Goal: Transaction & Acquisition: Purchase product/service

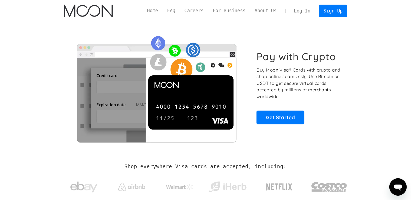
click at [304, 12] on link "Log In" at bounding box center [302, 11] width 25 height 12
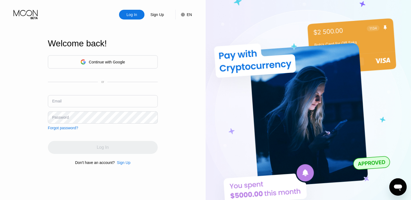
click at [119, 99] on input "text" at bounding box center [103, 101] width 110 height 12
paste input "[EMAIL_ADDRESS][DOMAIN_NAME]"
type input "[EMAIL_ADDRESS][DOMAIN_NAME]"
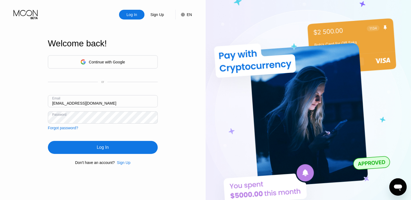
click at [128, 148] on div "Log In" at bounding box center [103, 147] width 110 height 13
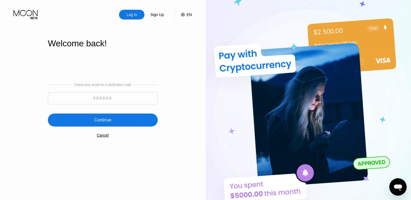
click at [140, 98] on input at bounding box center [103, 98] width 110 height 12
paste input "880388"
type input "880388"
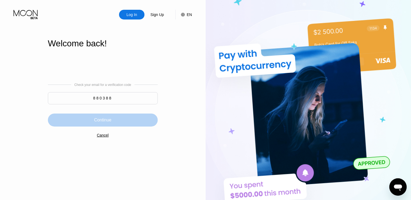
click at [116, 120] on div "Continue" at bounding box center [103, 119] width 110 height 13
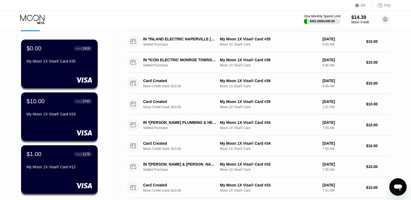
scroll to position [36, 0]
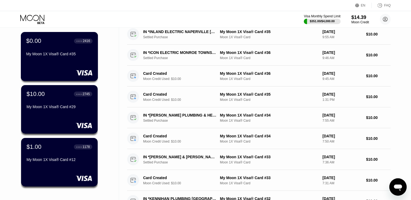
click at [75, 58] on div "My Moon 1X Visa® Card #35" at bounding box center [59, 55] width 66 height 6
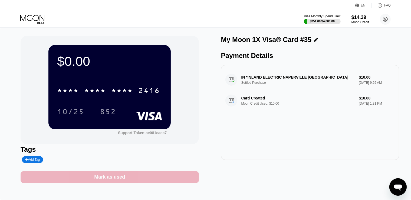
click at [135, 180] on div "Mark as used" at bounding box center [110, 177] width 178 height 12
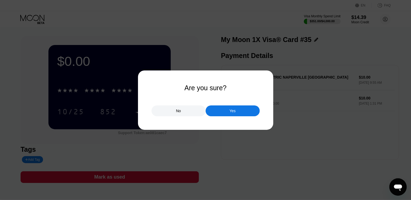
click at [224, 113] on div "Yes" at bounding box center [233, 110] width 54 height 11
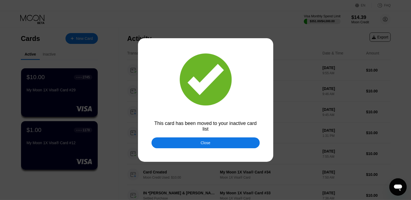
click at [209, 143] on div "Close" at bounding box center [206, 142] width 10 height 4
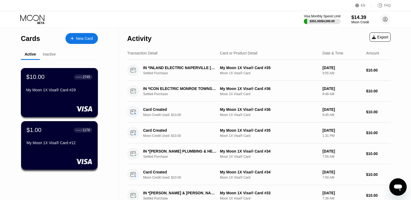
click at [72, 88] on div "$10.00 ● ● ● ● 2745 My Moon 1X Visa® Card #29" at bounding box center [59, 83] width 66 height 21
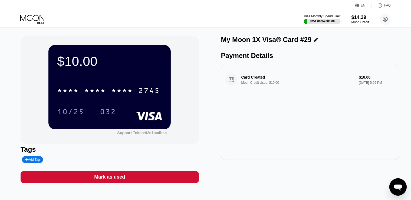
click at [41, 17] on icon at bounding box center [32, 19] width 25 height 9
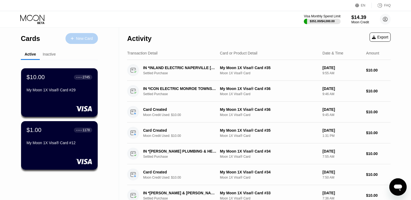
click at [79, 40] on div "New Card" at bounding box center [84, 38] width 17 height 5
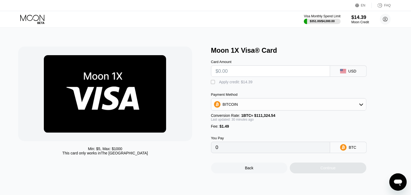
click at [241, 72] on input "text" at bounding box center [271, 71] width 110 height 11
type input "$10"
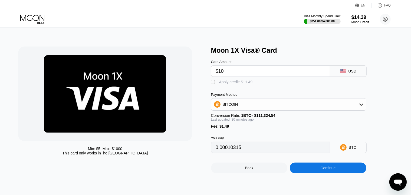
type input "0.00010315"
type input "$10"
click at [212, 84] on div "" at bounding box center [213, 82] width 5 height 5
type input "0"
click at [327, 170] on div "Continue" at bounding box center [327, 168] width 15 height 4
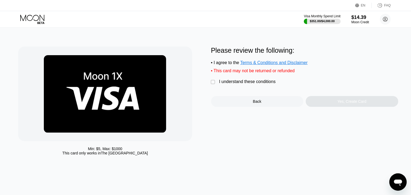
click at [213, 85] on div "" at bounding box center [213, 82] width 5 height 5
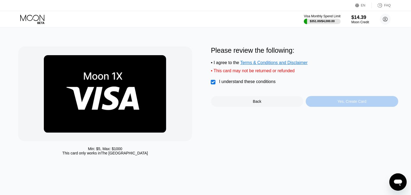
click at [346, 104] on div "Yes, Create Card" at bounding box center [351, 101] width 29 height 4
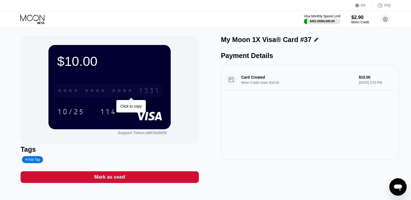
click at [131, 91] on div "* * * *" at bounding box center [122, 91] width 22 height 9
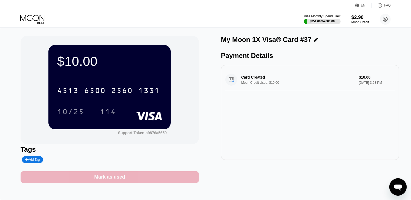
click at [150, 180] on div "Mark as used" at bounding box center [110, 177] width 178 height 12
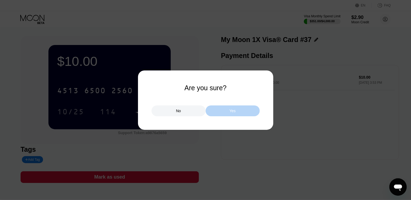
click at [232, 113] on div "Yes" at bounding box center [232, 110] width 6 height 5
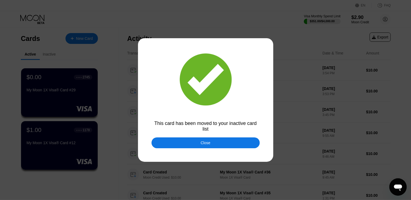
click at [0, 113] on div at bounding box center [208, 100] width 416 height 200
click at [232, 143] on div "Close" at bounding box center [206, 142] width 108 height 11
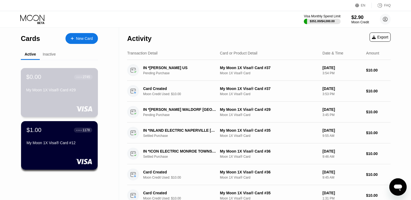
click at [61, 92] on div "My Moon 1X Visa® Card #29" at bounding box center [59, 90] width 66 height 4
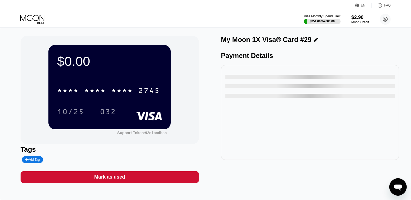
click at [156, 24] on div "Visa Monthly Spend Limit $351.00 / $4,000.00 $2.90 Moon Credit fuzedere94@gmail…" at bounding box center [205, 19] width 411 height 16
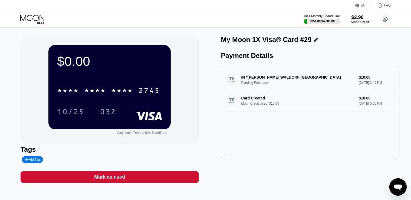
click at [37, 16] on icon at bounding box center [32, 19] width 25 height 9
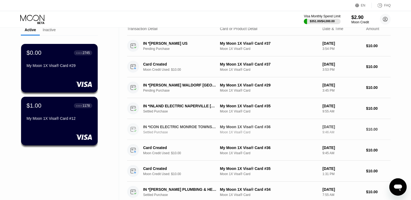
scroll to position [18, 0]
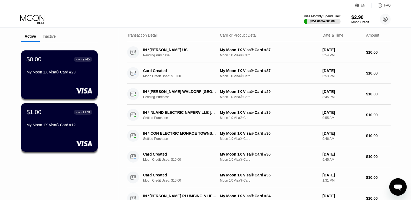
click at [53, 38] on div "Inactive" at bounding box center [49, 36] width 13 height 4
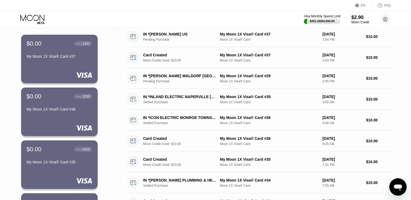
scroll to position [0, 0]
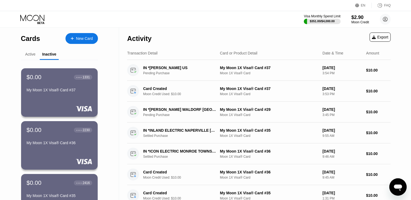
click at [27, 57] on div "Active" at bounding box center [30, 54] width 19 height 11
click at [31, 54] on div "Active" at bounding box center [30, 54] width 10 height 4
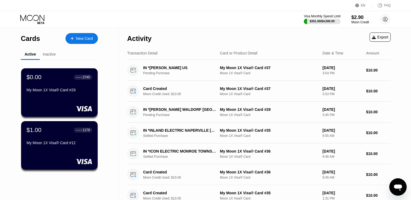
click at [27, 20] on icon at bounding box center [32, 19] width 25 height 9
